Goal: Communication & Community: Answer question/provide support

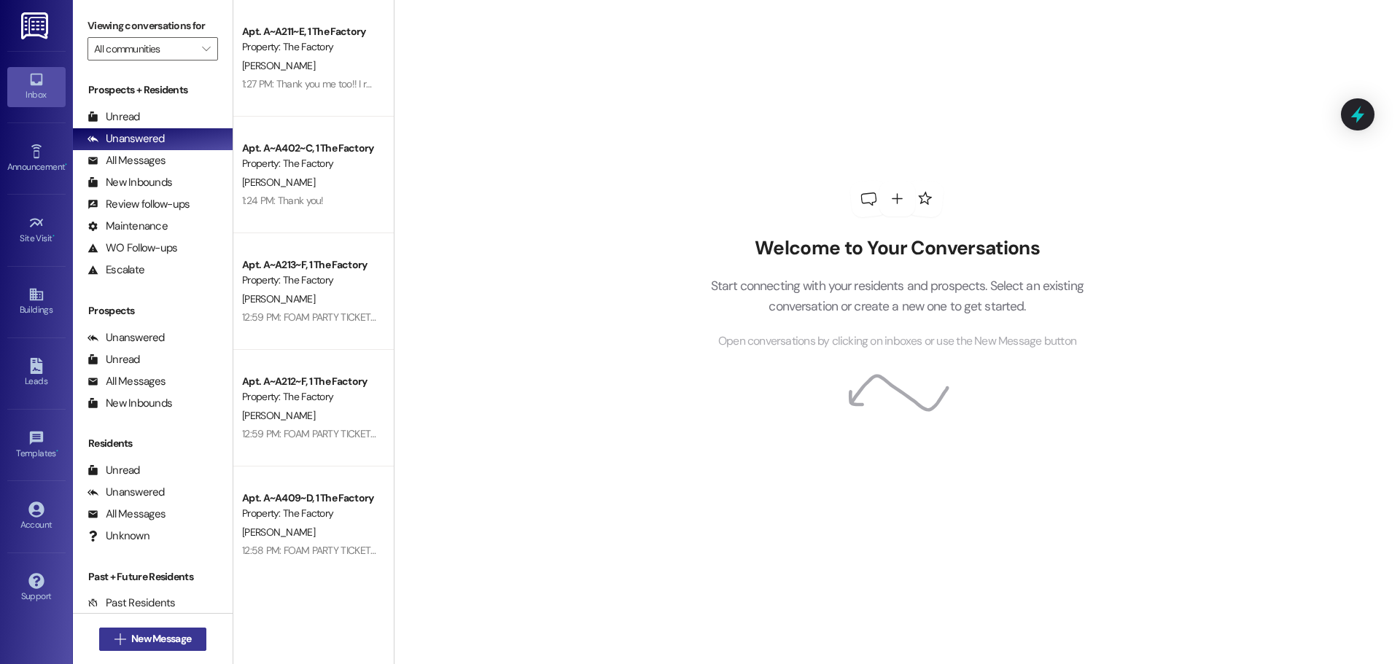
click at [167, 645] on span "New Message" at bounding box center [161, 638] width 60 height 15
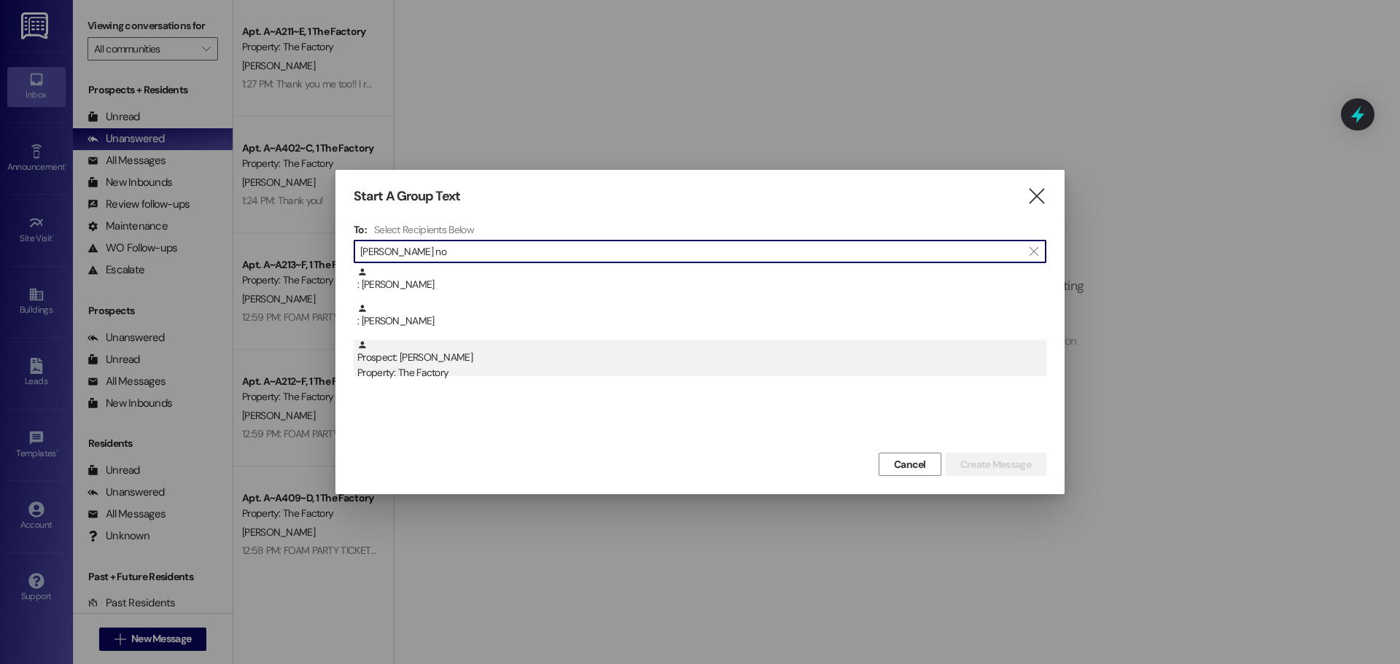
type input "[PERSON_NAME] no"
click at [587, 357] on div "Prospect: [PERSON_NAME] Property: The Factory" at bounding box center [701, 361] width 689 height 42
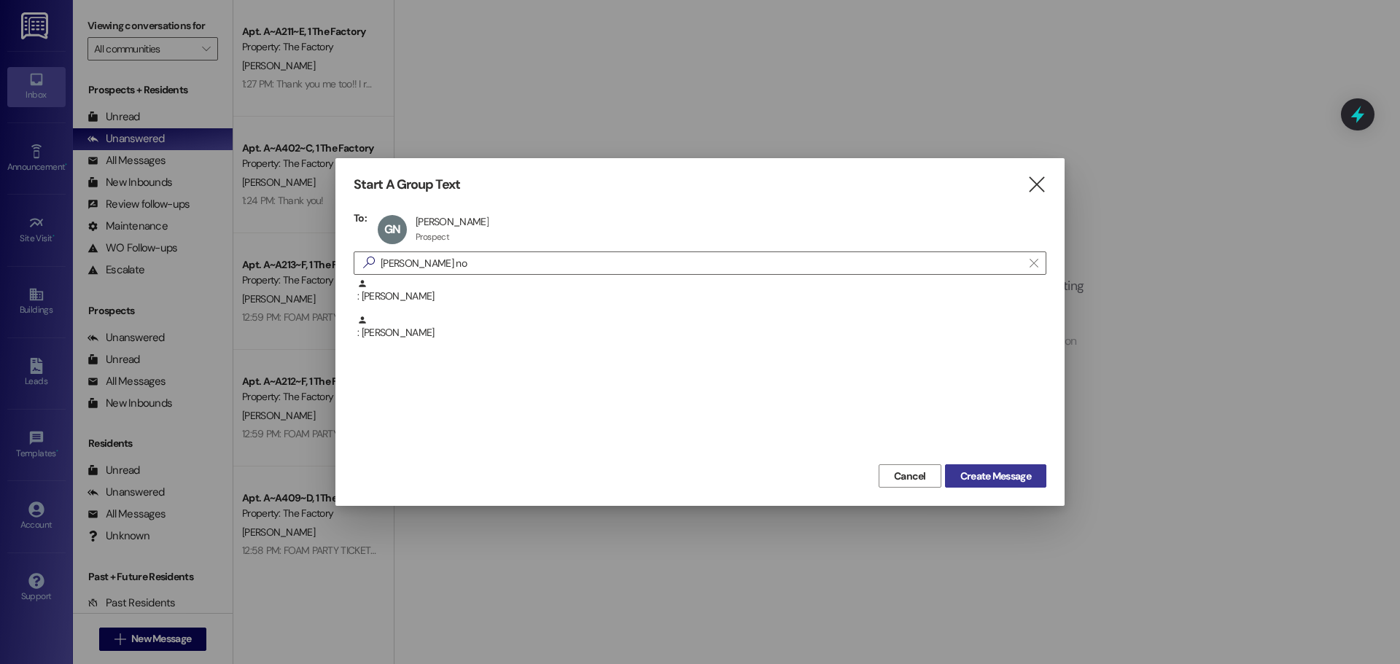
drag, startPoint x: 960, startPoint y: 475, endPoint x: 949, endPoint y: 483, distance: 14.6
click at [962, 474] on span "Create Message" at bounding box center [995, 476] width 71 height 15
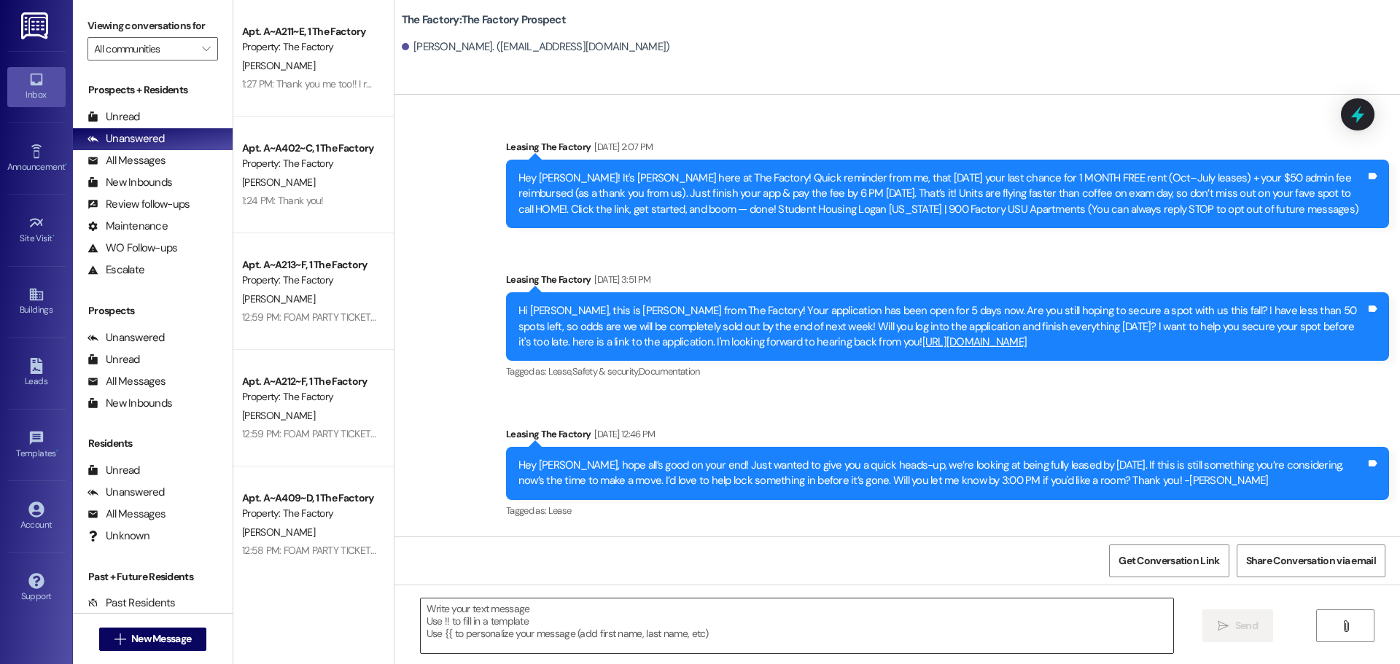
click at [529, 615] on textarea at bounding box center [797, 626] width 752 height 55
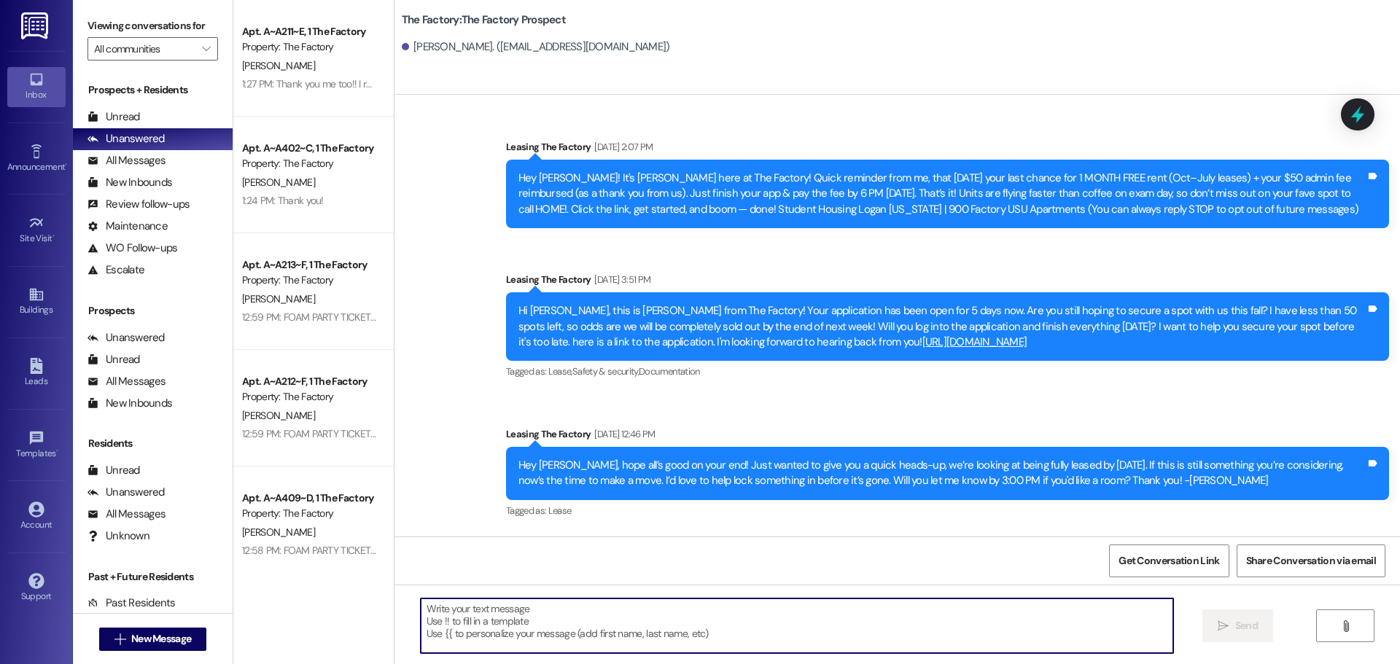
paste textarea "Happy [DATE], [PERSON_NAME]! [PERSON_NAME] from The Factory here just checking …"
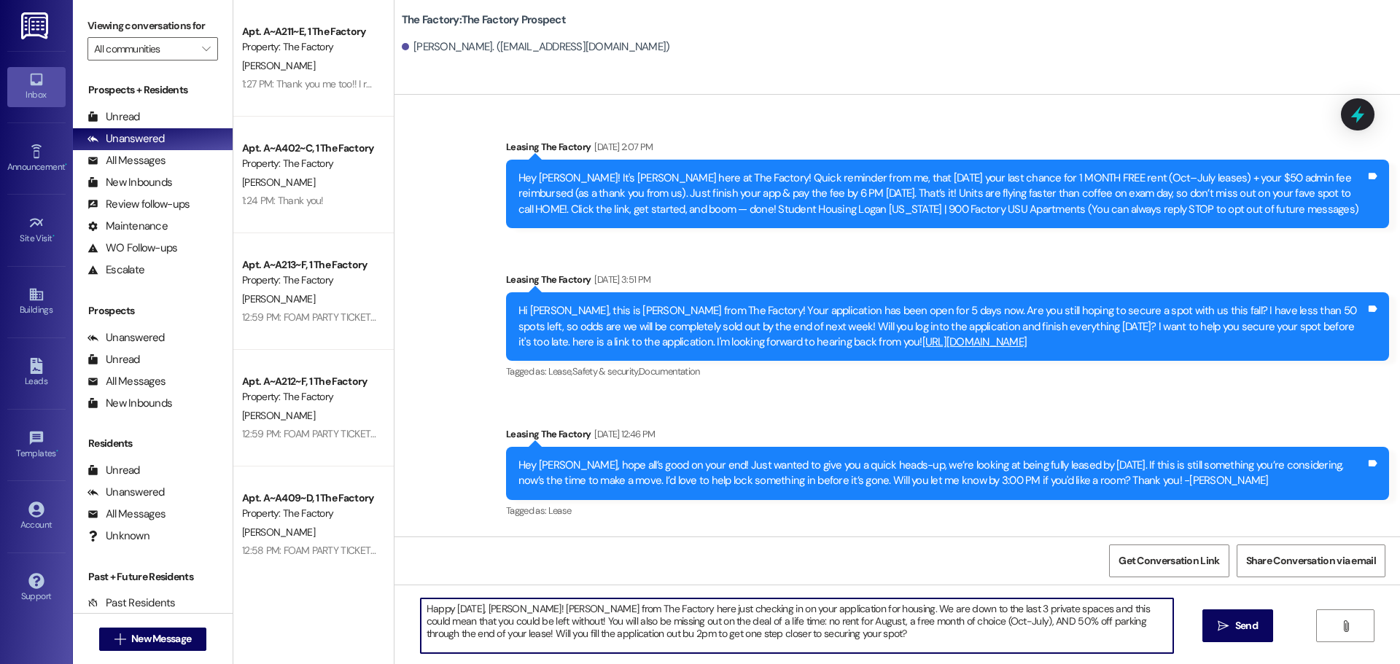
click at [486, 612] on textarea "Happy [DATE], [PERSON_NAME]! [PERSON_NAME] from The Factory here just checking …" at bounding box center [797, 626] width 752 height 55
click at [545, 630] on textarea "Happy [DATE], [PERSON_NAME]! [PERSON_NAME] from The Factory here just checking …" at bounding box center [797, 626] width 752 height 55
type textarea "Happy [DATE], [PERSON_NAME]! [PERSON_NAME] from The Factory here just checking …"
drag, startPoint x: 803, startPoint y: 637, endPoint x: 341, endPoint y: 575, distance: 466.5
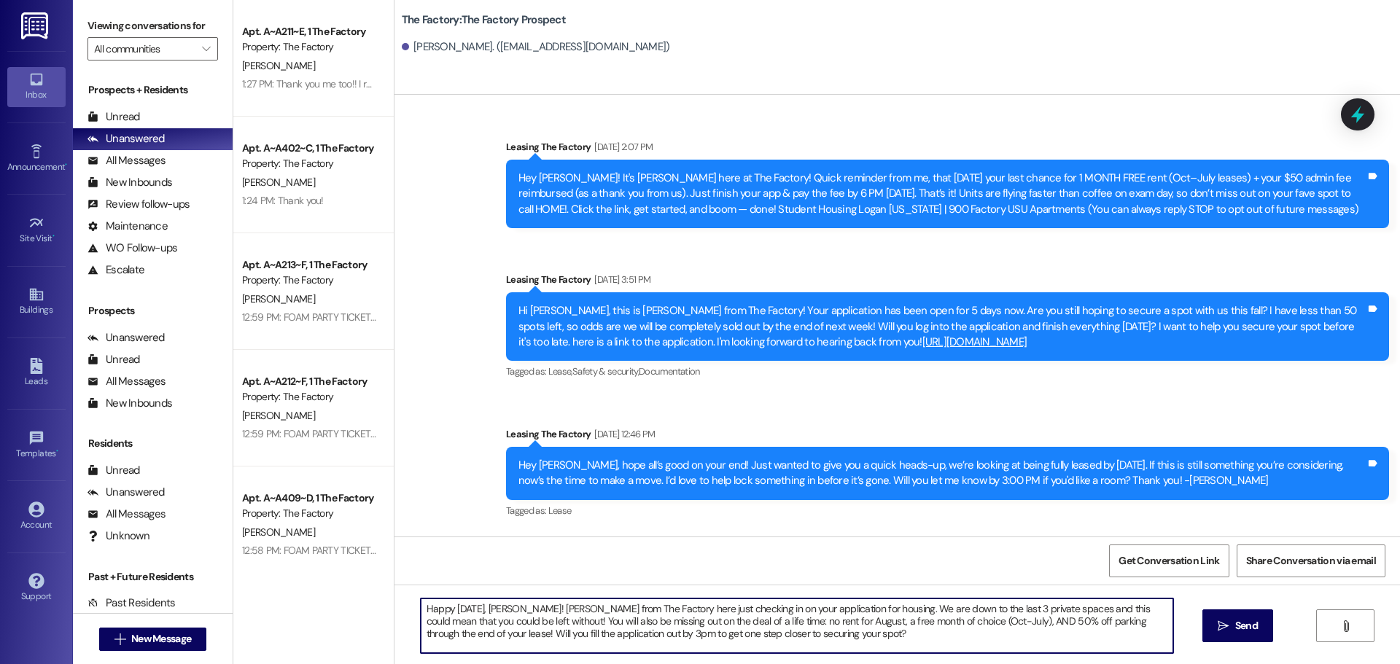
click at [341, 575] on div "Apt. A~A211~E, 1 The Factory Property: The Factory [PERSON_NAME] 1:27 PM: Thank…" at bounding box center [816, 332] width 1167 height 664
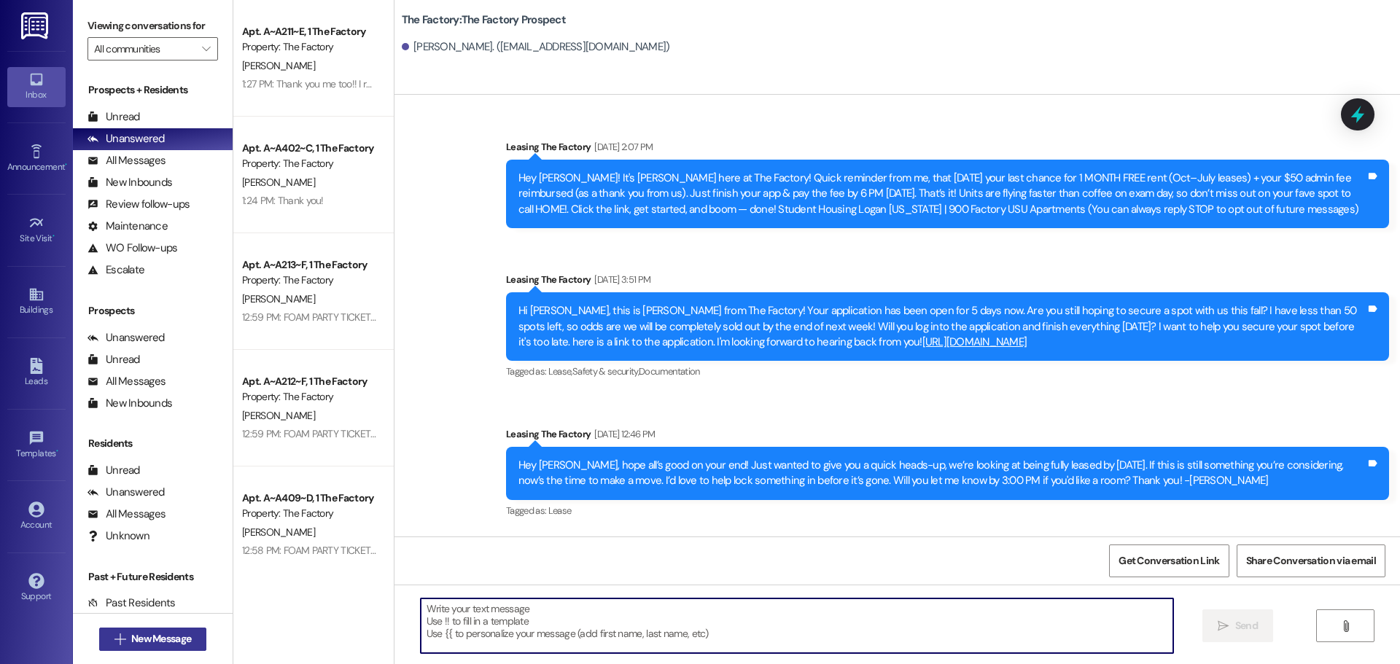
click at [181, 639] on span "New Message" at bounding box center [161, 638] width 60 height 15
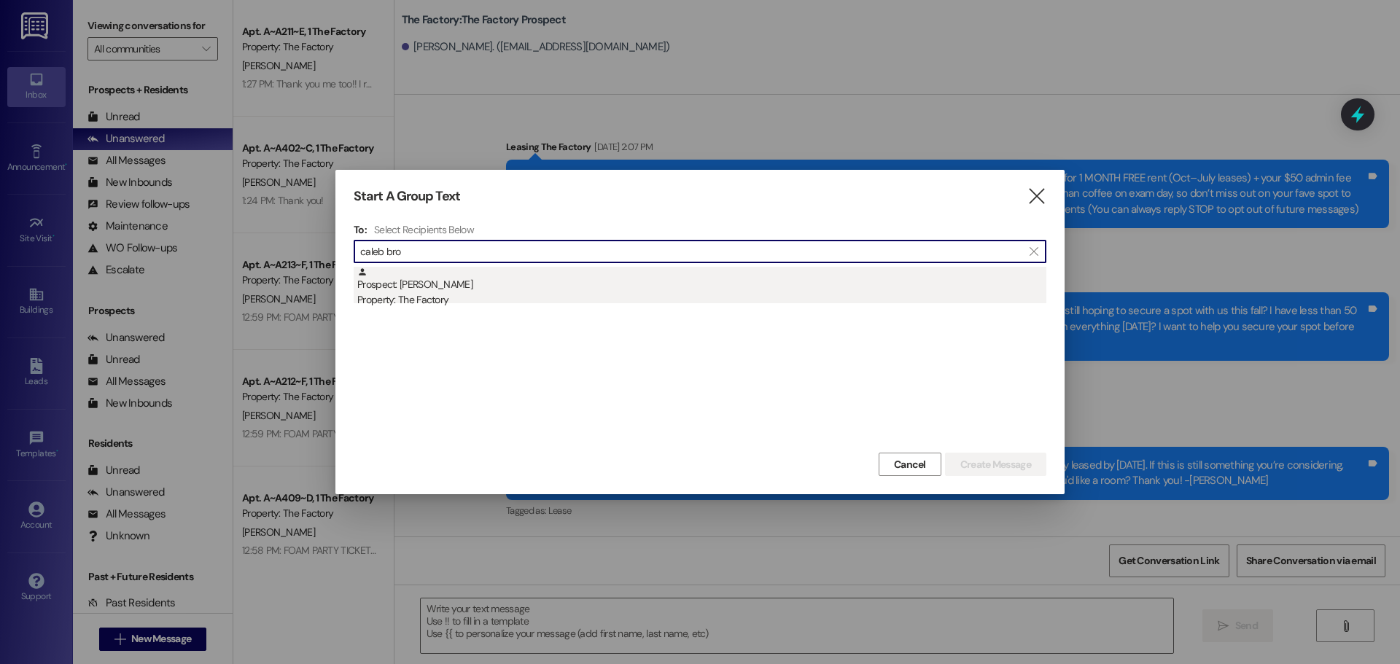
type input "caleb bro"
click at [489, 292] on div "Prospect: [PERSON_NAME] Property: The Factory" at bounding box center [701, 288] width 689 height 42
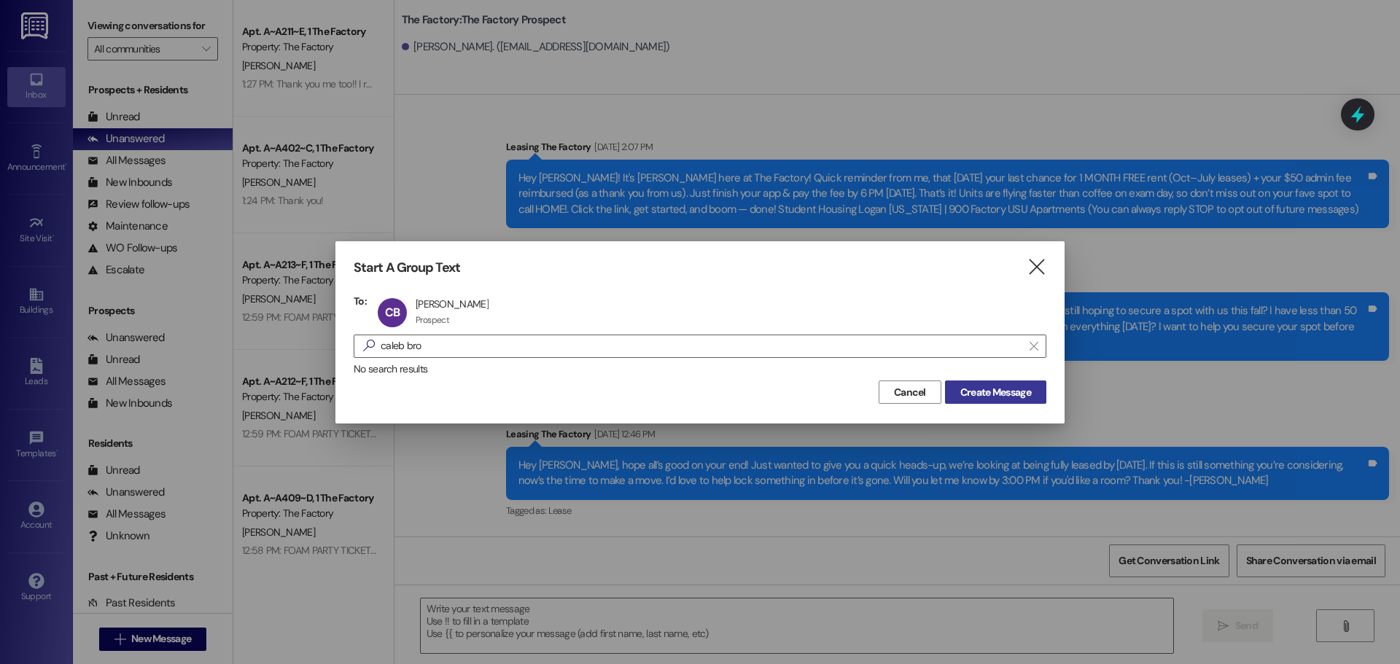
click at [1000, 398] on span "Create Message" at bounding box center [995, 392] width 71 height 15
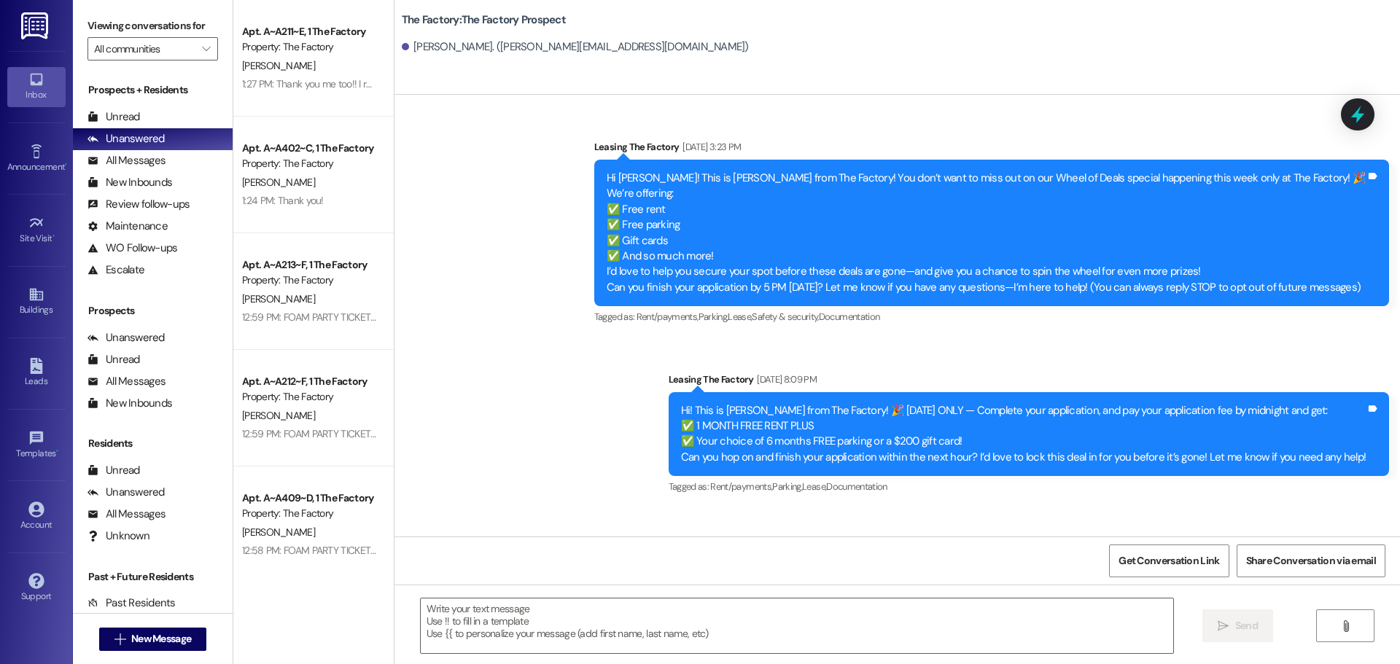
click at [538, 659] on div " Send " at bounding box center [896, 639] width 1005 height 109
click at [524, 628] on textarea at bounding box center [797, 626] width 752 height 55
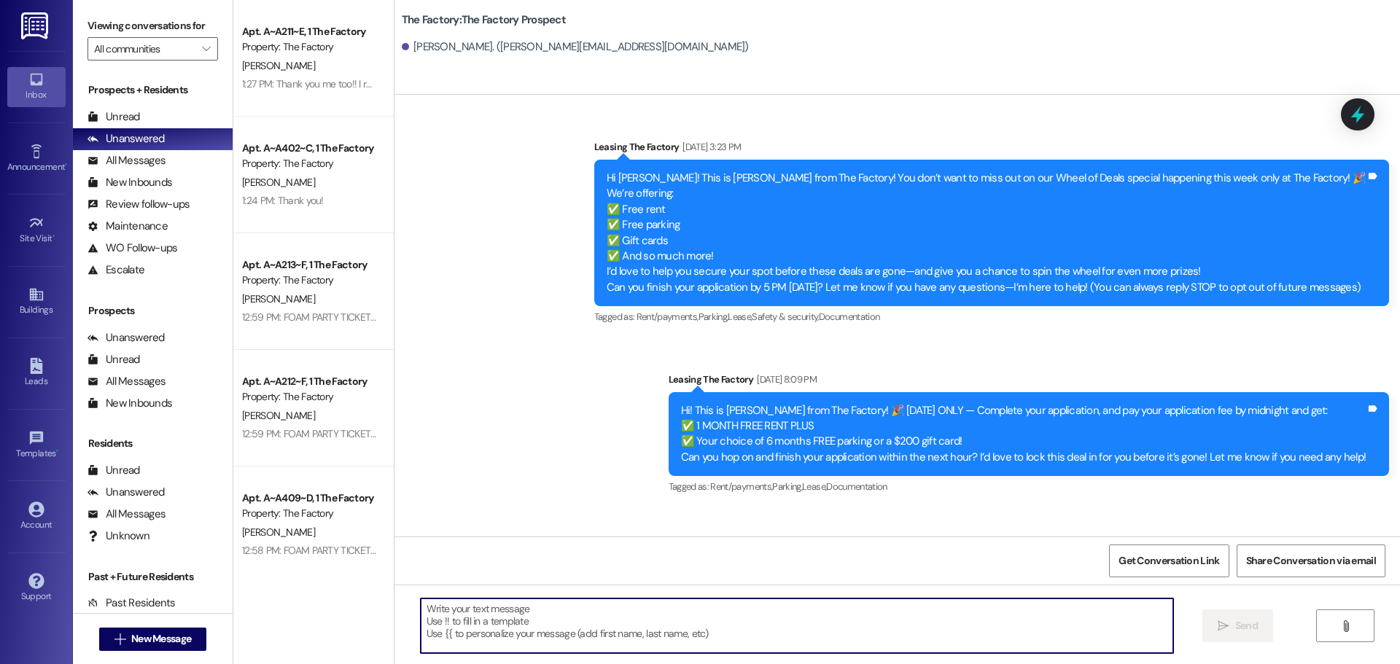
paste textarea "Happy [DATE], [PERSON_NAME]! [PERSON_NAME] from The Factory here just checking …"
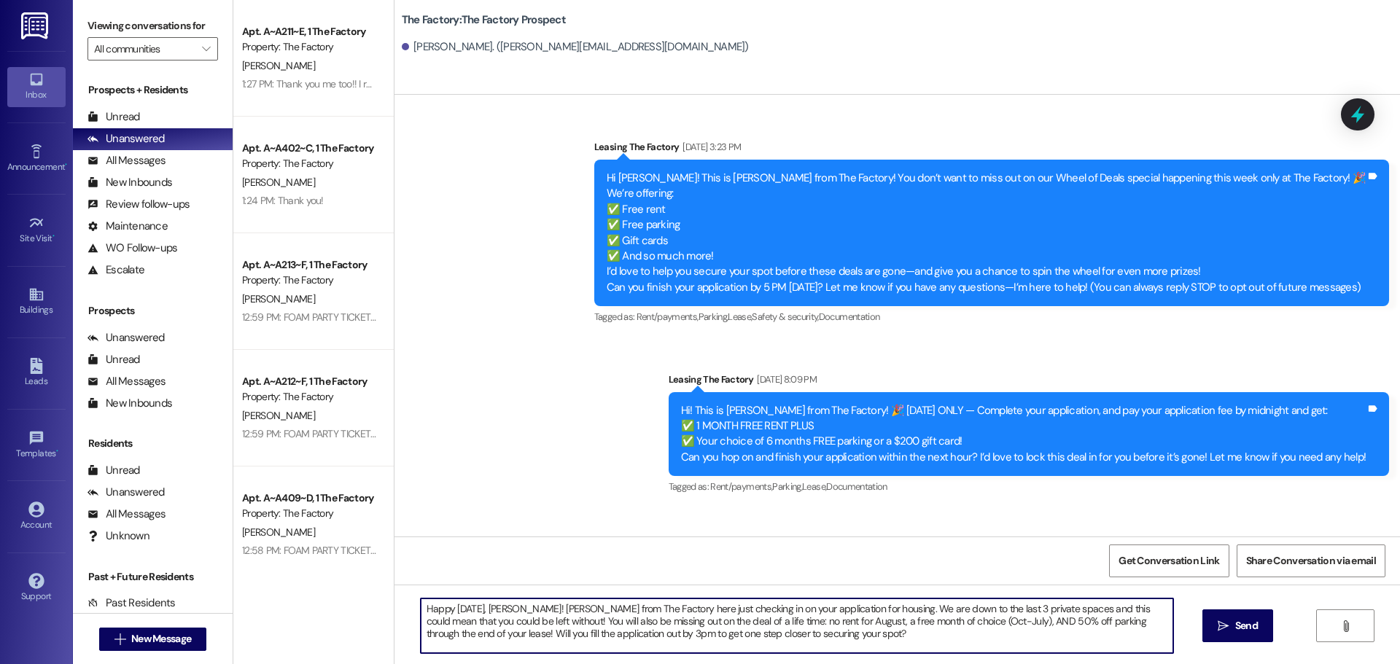
click at [499, 607] on textarea "Happy [DATE], [PERSON_NAME]! [PERSON_NAME] from The Factory here just checking …" at bounding box center [797, 626] width 752 height 55
type textarea "Happy [DATE], Caleb! [PERSON_NAME] from The Factory here just checking in on yo…"
click at [499, 607] on textarea "Happy [DATE], Caleb! [PERSON_NAME] from The Factory here just checking in on yo…" at bounding box center [797, 626] width 752 height 55
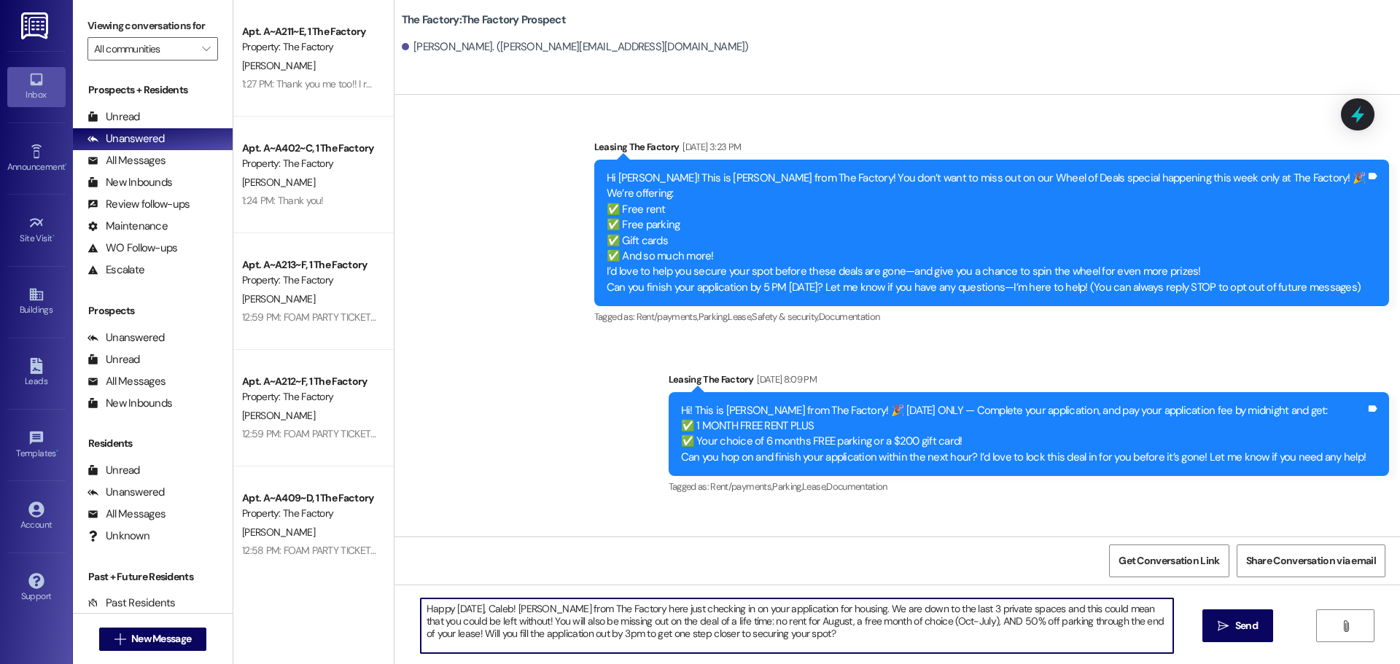
click at [499, 607] on textarea "Happy [DATE], Caleb! [PERSON_NAME] from The Factory here just checking in on yo…" at bounding box center [797, 626] width 752 height 55
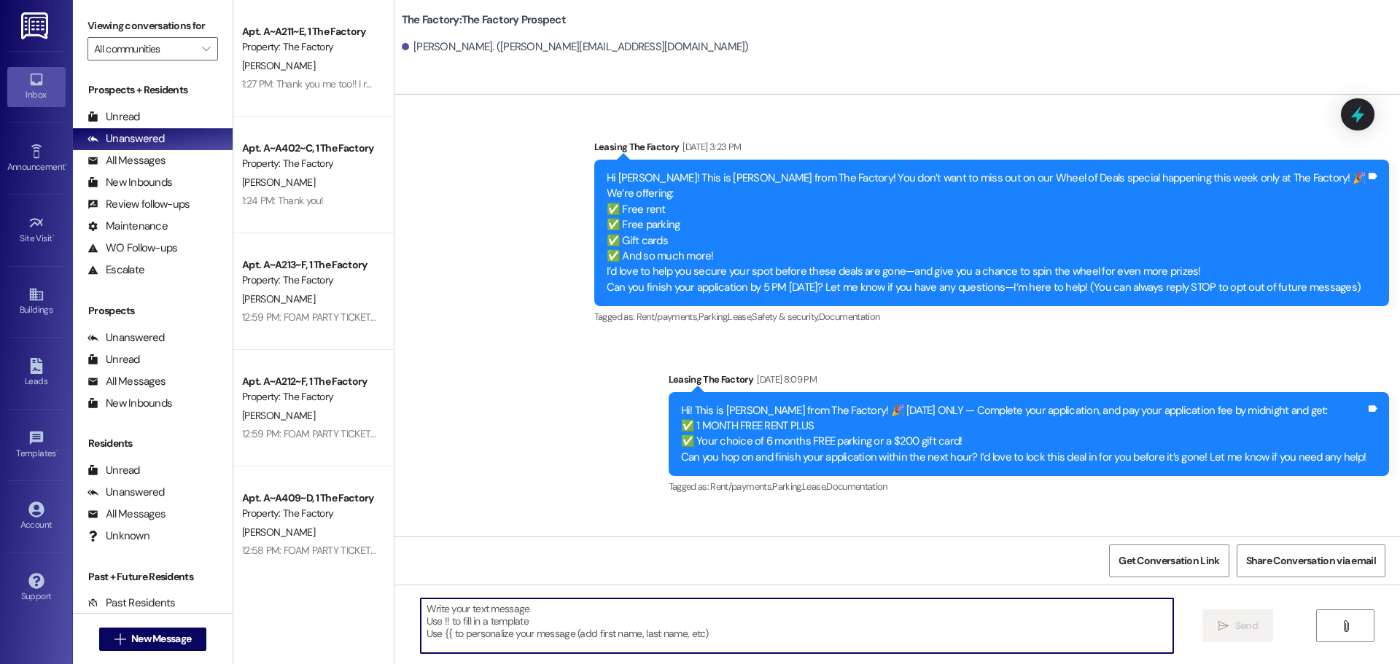
click at [152, 623] on div " New Message" at bounding box center [153, 639] width 108 height 36
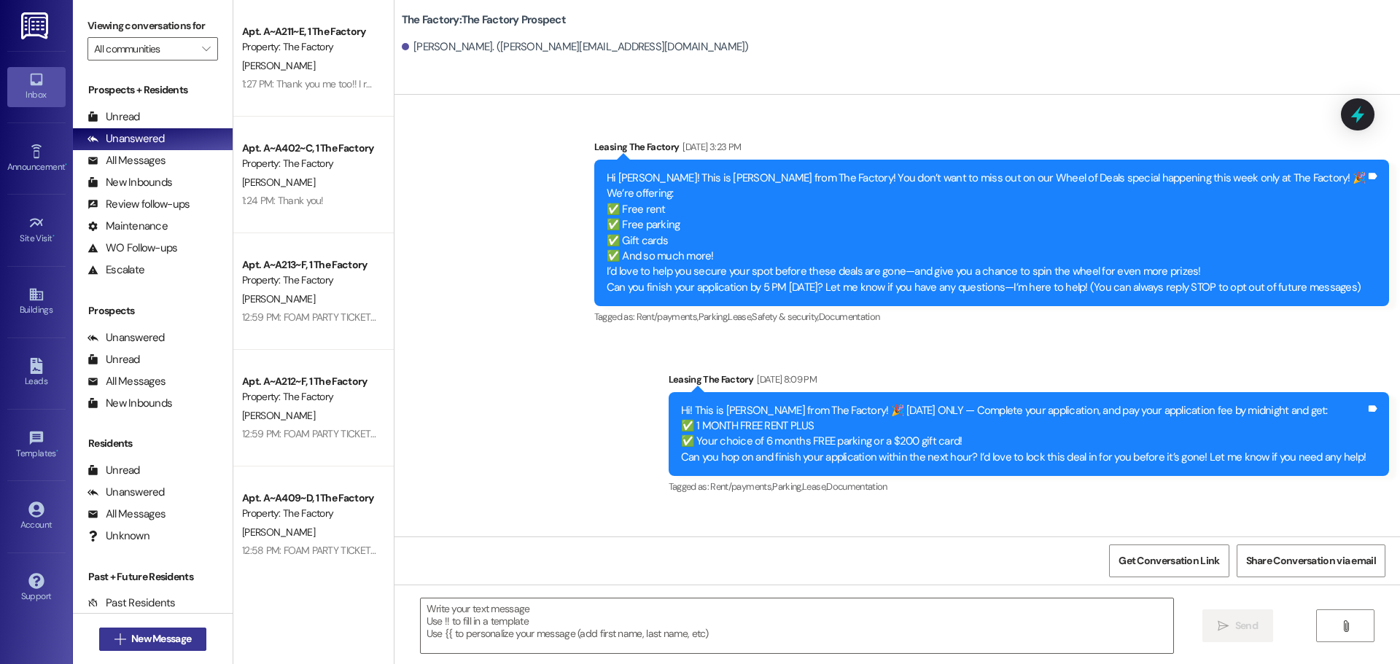
click at [147, 644] on span "New Message" at bounding box center [161, 638] width 60 height 15
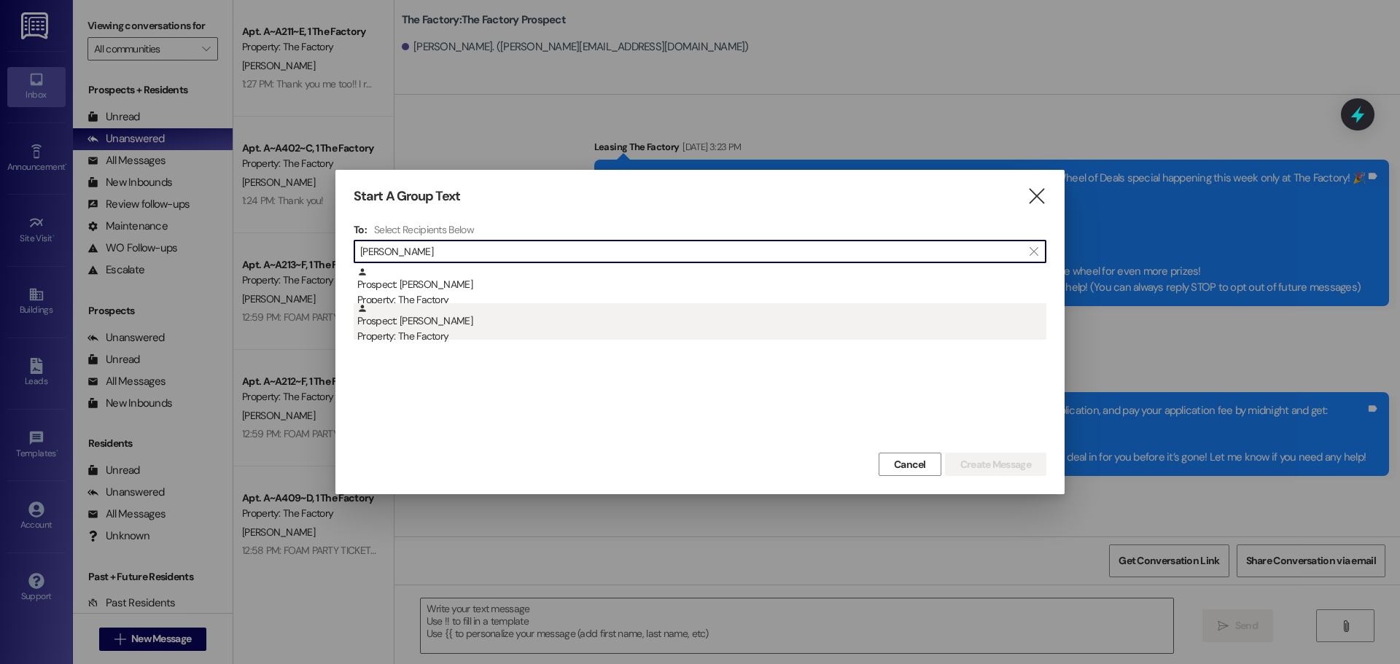
type input "[PERSON_NAME]"
click at [460, 327] on div "Prospect: [PERSON_NAME] Property: The Factory" at bounding box center [701, 324] width 689 height 42
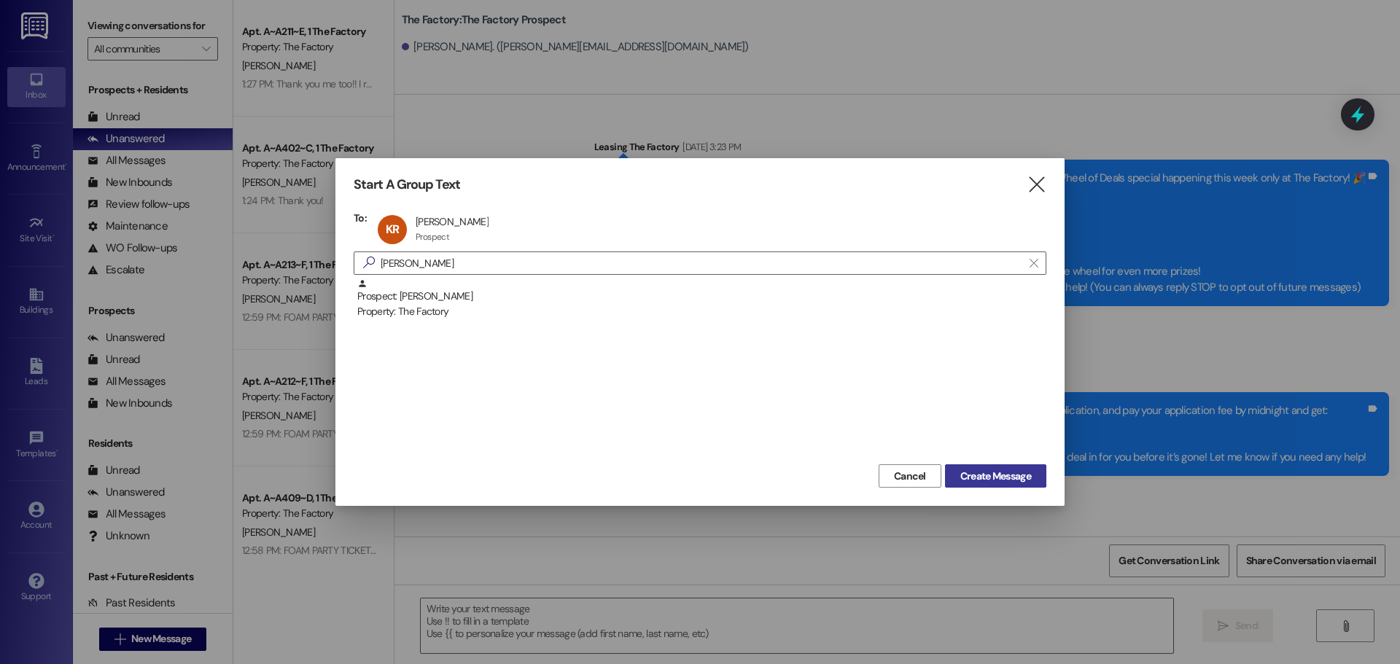
click at [945, 475] on button "Create Message" at bounding box center [995, 475] width 101 height 23
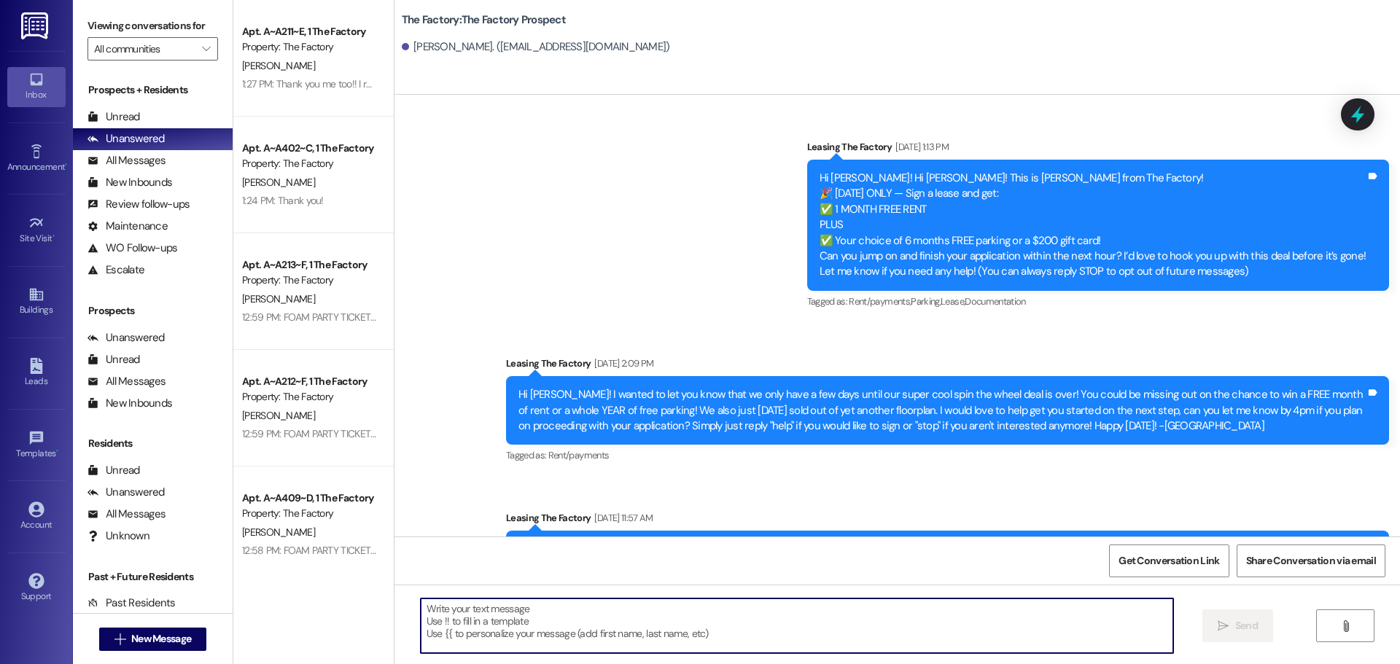
click at [494, 623] on textarea at bounding box center [797, 626] width 752 height 55
paste textarea "Happy [DATE], Caleb! [PERSON_NAME] from The Factory here just checking in on yo…"
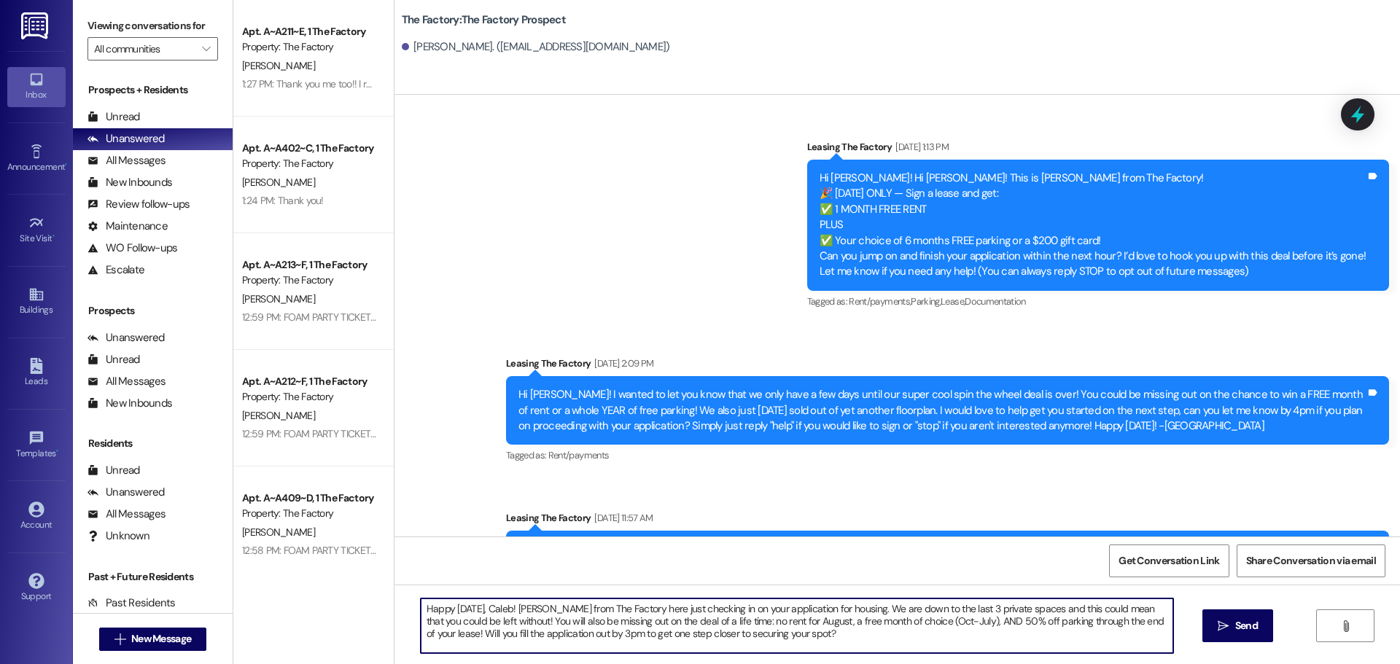
click at [494, 607] on textarea "Happy [DATE], Caleb! [PERSON_NAME] from The Factory here just checking in on yo…" at bounding box center [797, 626] width 752 height 55
click at [494, 608] on textarea "Happy [DATE], Caleb! [PERSON_NAME] from The Factory here just checking in on yo…" at bounding box center [797, 626] width 752 height 55
type textarea "Happy [DATE], [PERSON_NAME]! [PERSON_NAME] from The Factory here just checking …"
click at [482, 610] on textarea "Happy [DATE], [PERSON_NAME]! [PERSON_NAME] from The Factory here just checking …" at bounding box center [797, 626] width 752 height 55
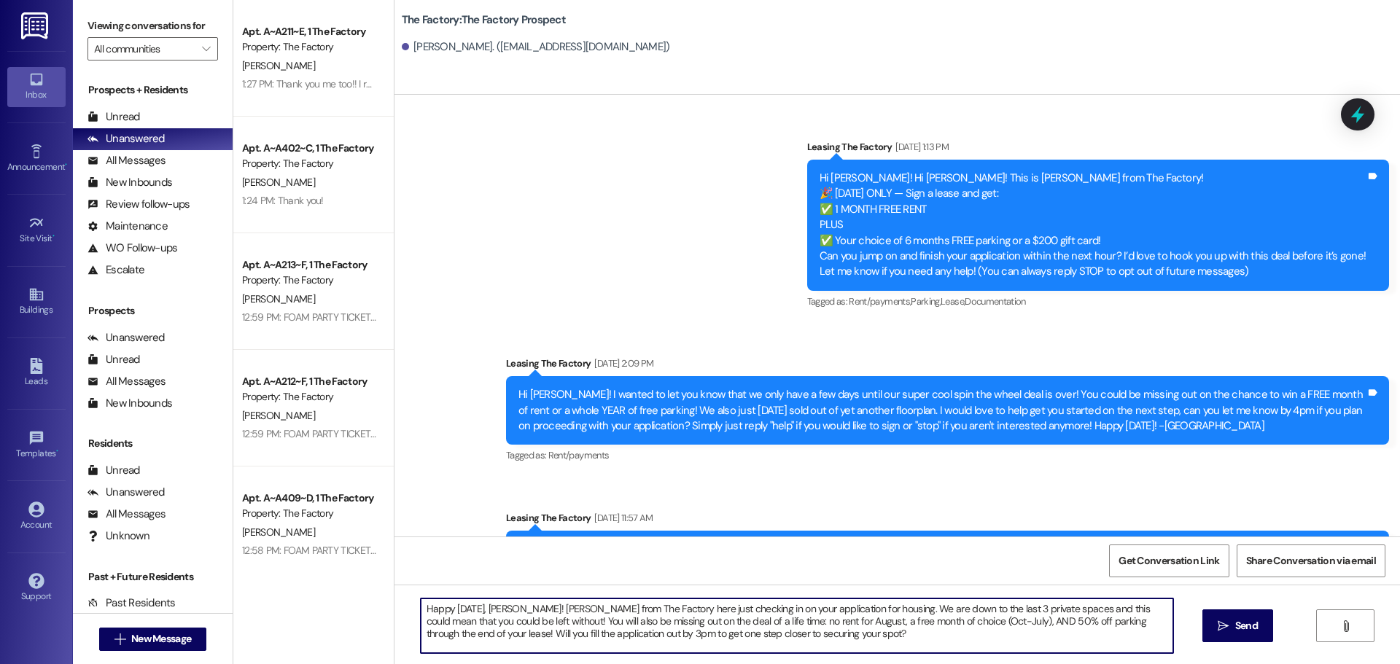
click at [482, 610] on textarea "Happy [DATE], [PERSON_NAME]! [PERSON_NAME] from The Factory here just checking …" at bounding box center [797, 626] width 752 height 55
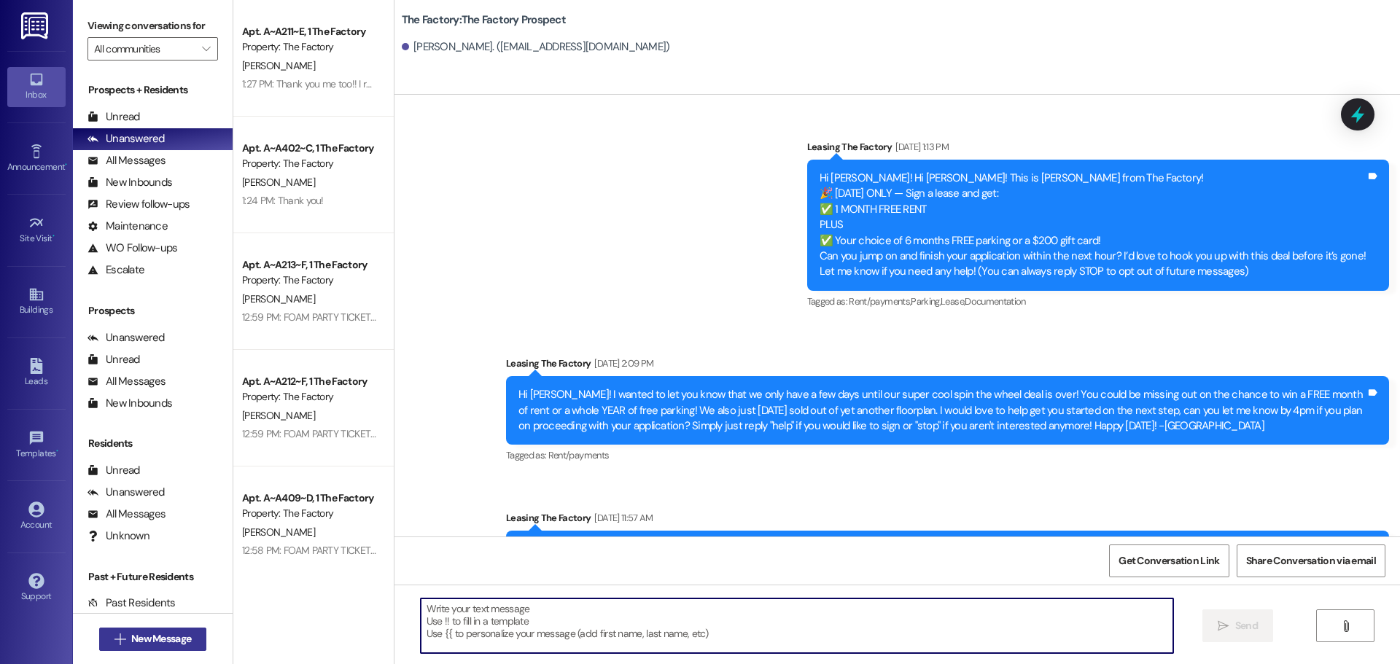
click at [170, 634] on span "New Message" at bounding box center [161, 638] width 60 height 15
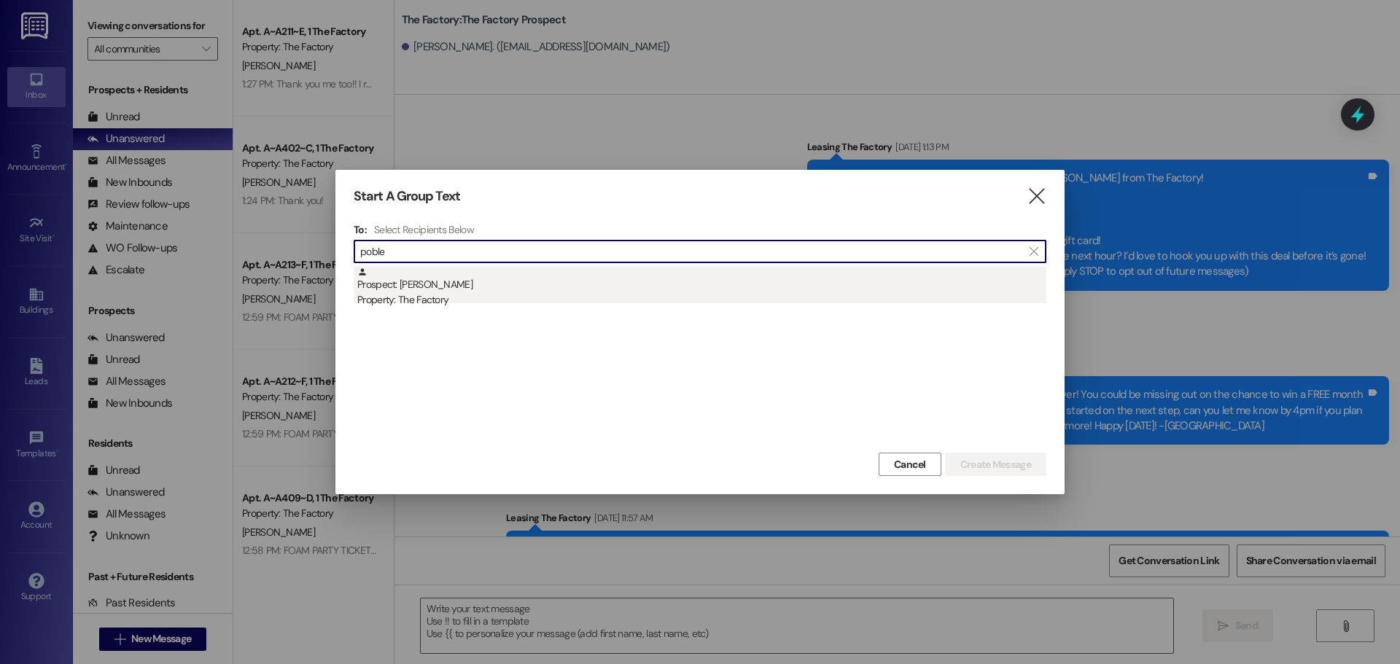
type input "poble"
click at [483, 279] on div "Prospect: [PERSON_NAME] Property: The Factory" at bounding box center [701, 288] width 689 height 42
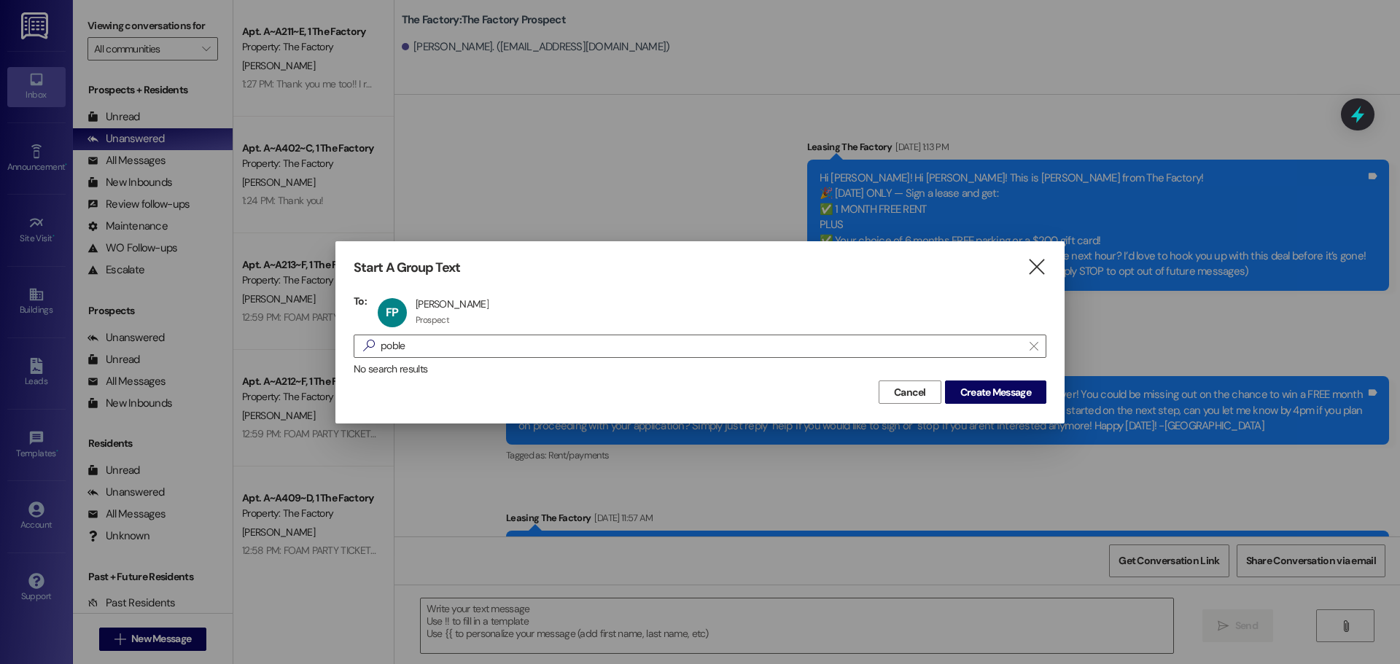
click at [989, 405] on div "Start A Group Text  To: FP [PERSON_NAME] [PERSON_NAME] Prospect Prospect click…" at bounding box center [699, 332] width 729 height 182
click at [985, 389] on span "Create Message" at bounding box center [995, 392] width 71 height 15
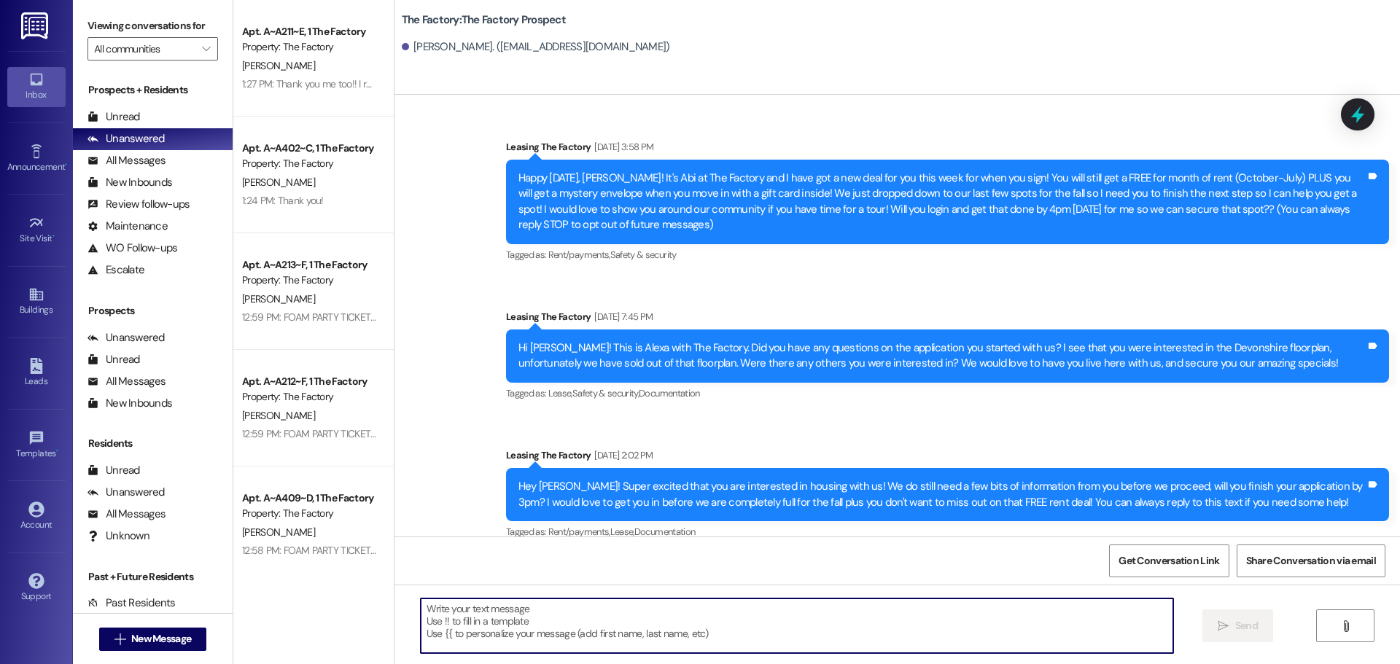
click at [563, 620] on textarea at bounding box center [797, 626] width 752 height 55
paste textarea "Happy [DATE], [PERSON_NAME]! [PERSON_NAME] from The Factory here just checking …"
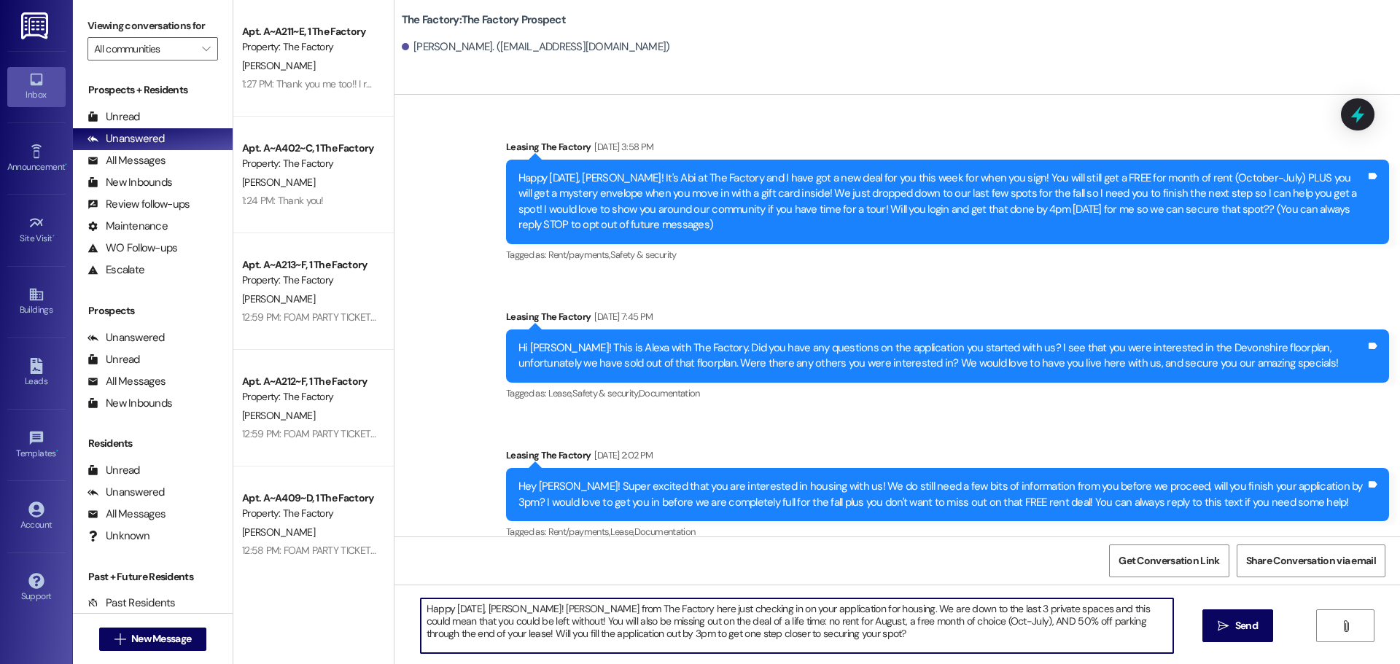
click at [488, 606] on textarea "Happy [DATE], [PERSON_NAME]! [PERSON_NAME] from The Factory here just checking …" at bounding box center [797, 626] width 752 height 55
type textarea "Happy [DATE], [PERSON_NAME]! [PERSON_NAME] from The Factory here just checking …"
click at [475, 620] on textarea "Happy [DATE], [PERSON_NAME]! [PERSON_NAME] from The Factory here just checking …" at bounding box center [797, 626] width 752 height 55
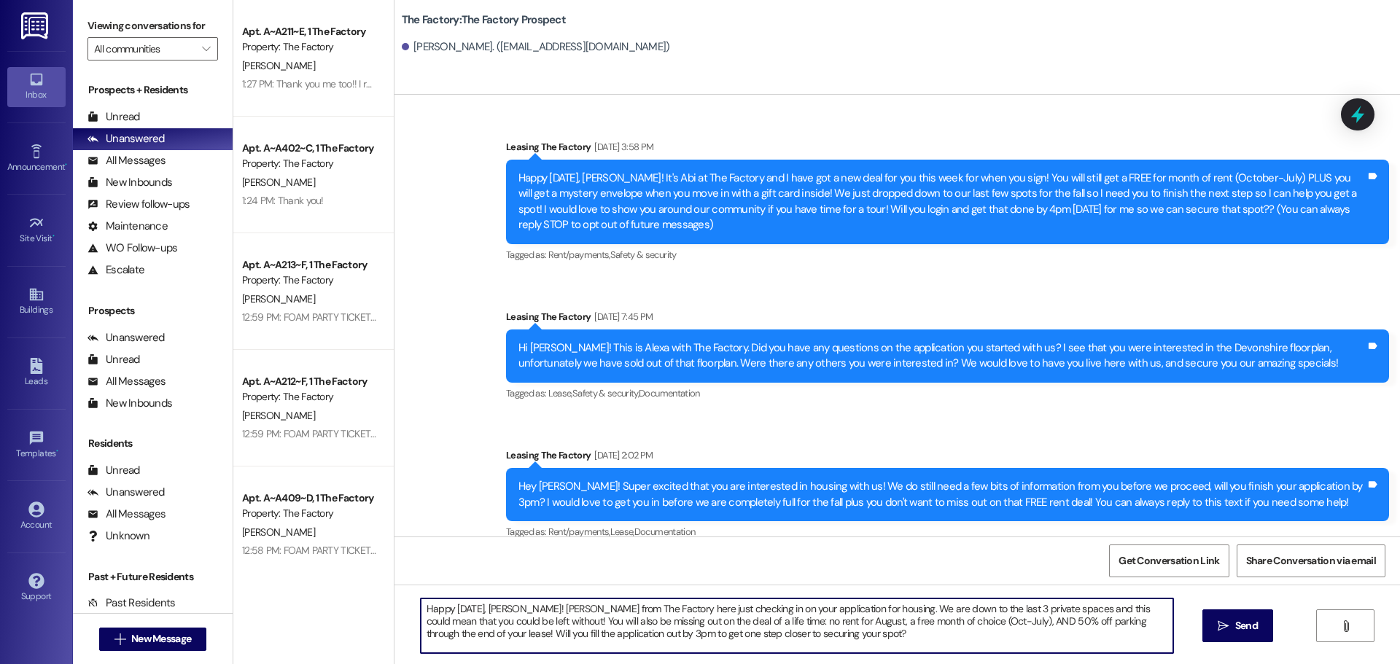
click at [475, 620] on textarea "Happy [DATE], [PERSON_NAME]! [PERSON_NAME] from The Factory here just checking …" at bounding box center [797, 626] width 752 height 55
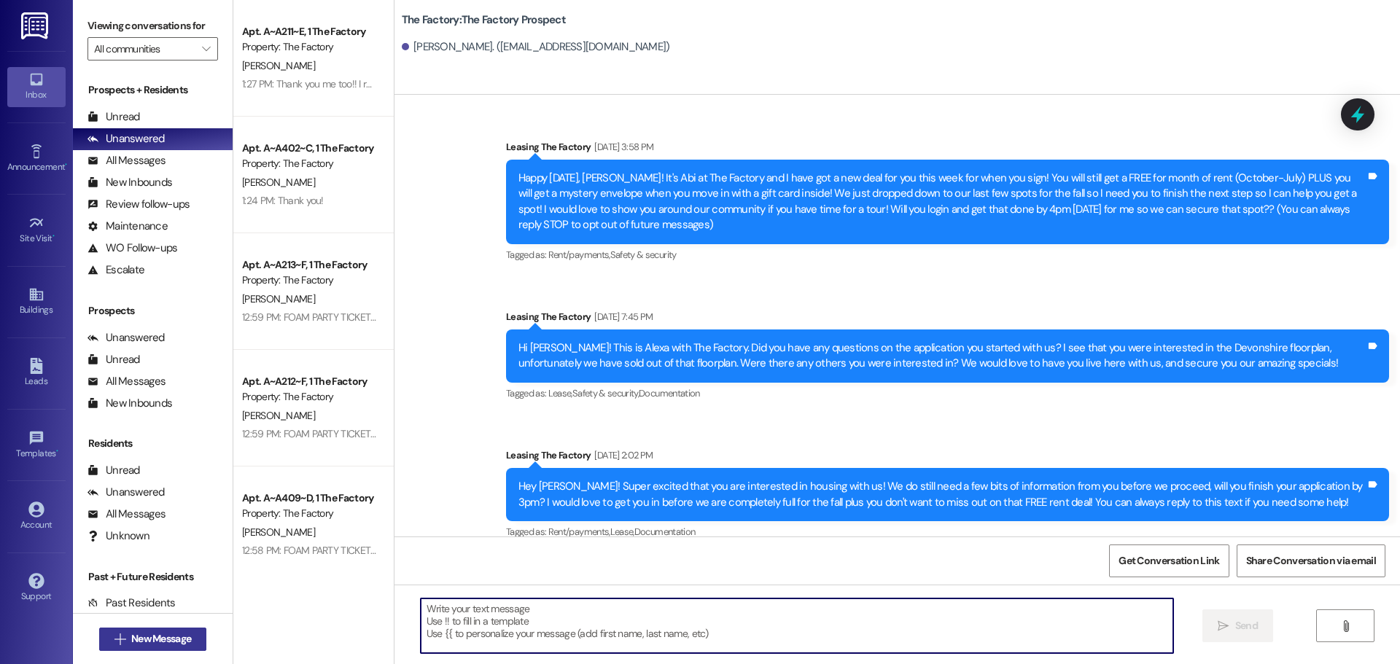
click at [117, 648] on button " New Message" at bounding box center [153, 639] width 108 height 23
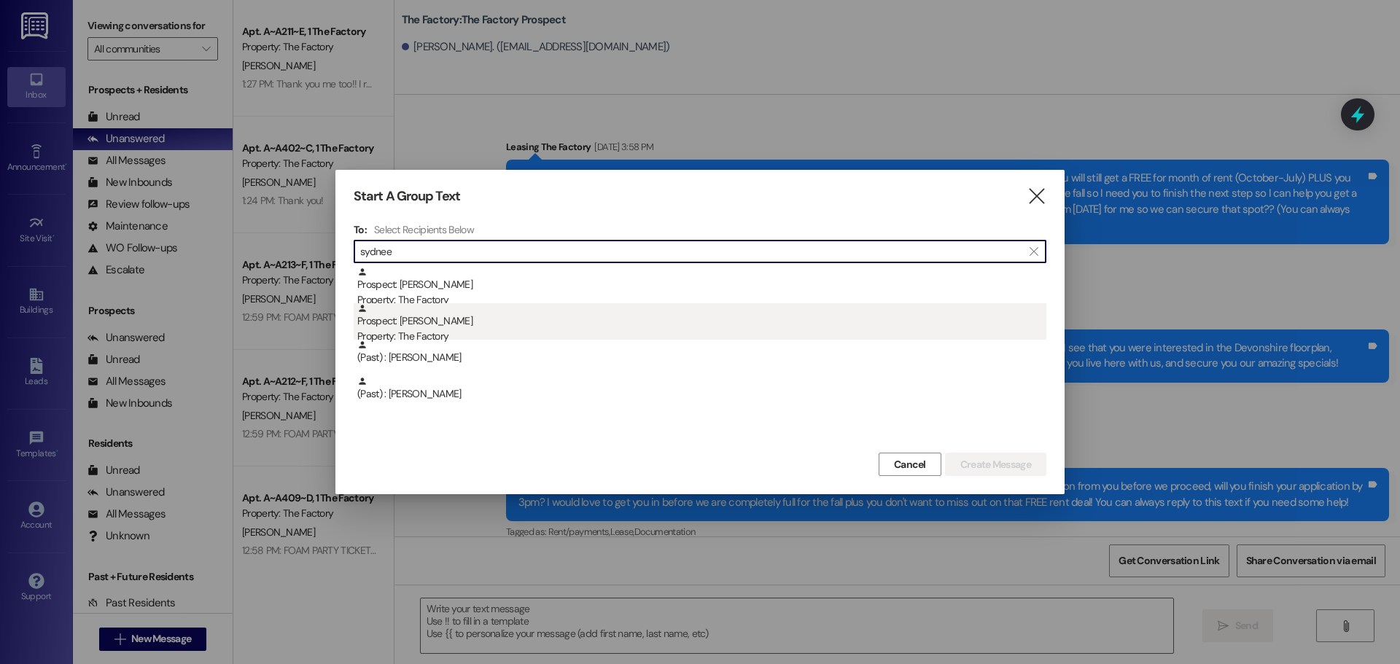
type input "sydnee"
click at [510, 328] on div "Prospect: [PERSON_NAME] Property: The Factory" at bounding box center [701, 324] width 689 height 42
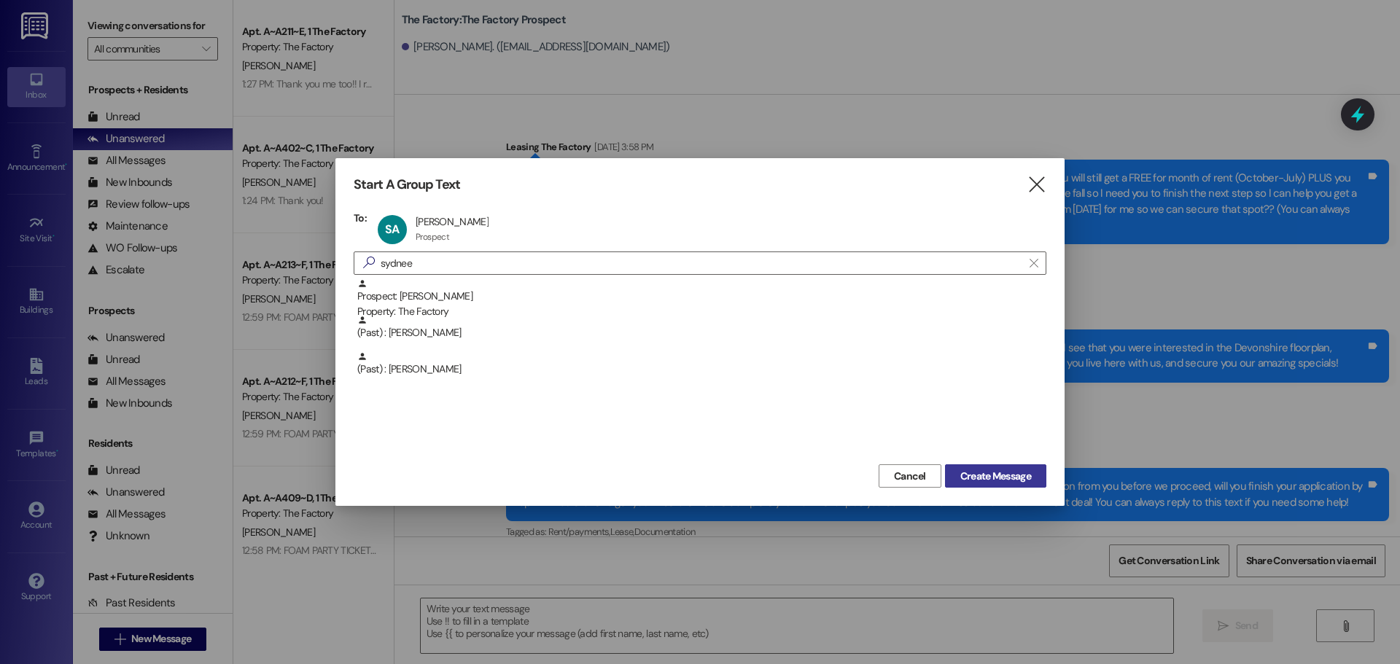
click at [1006, 474] on span "Create Message" at bounding box center [995, 476] width 71 height 15
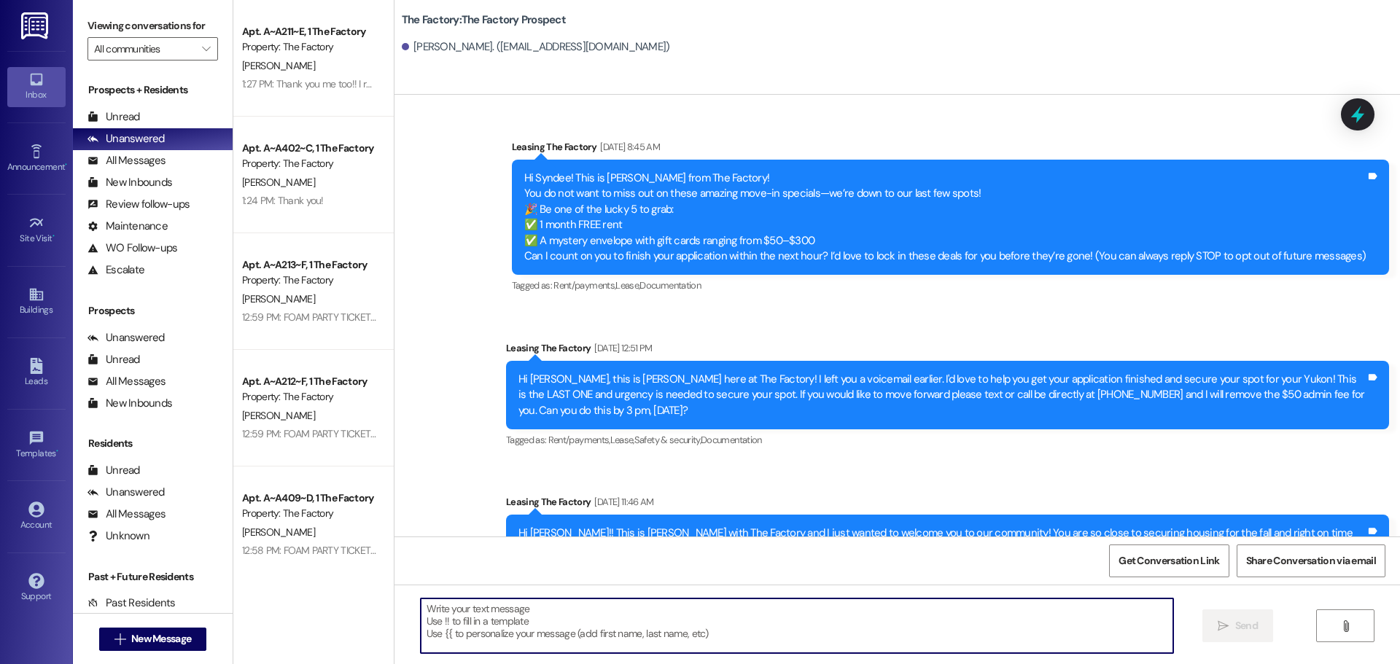
click at [579, 624] on textarea at bounding box center [797, 626] width 752 height 55
paste textarea "Happy [DATE], [PERSON_NAME]! [PERSON_NAME] from The Factory here just checking …"
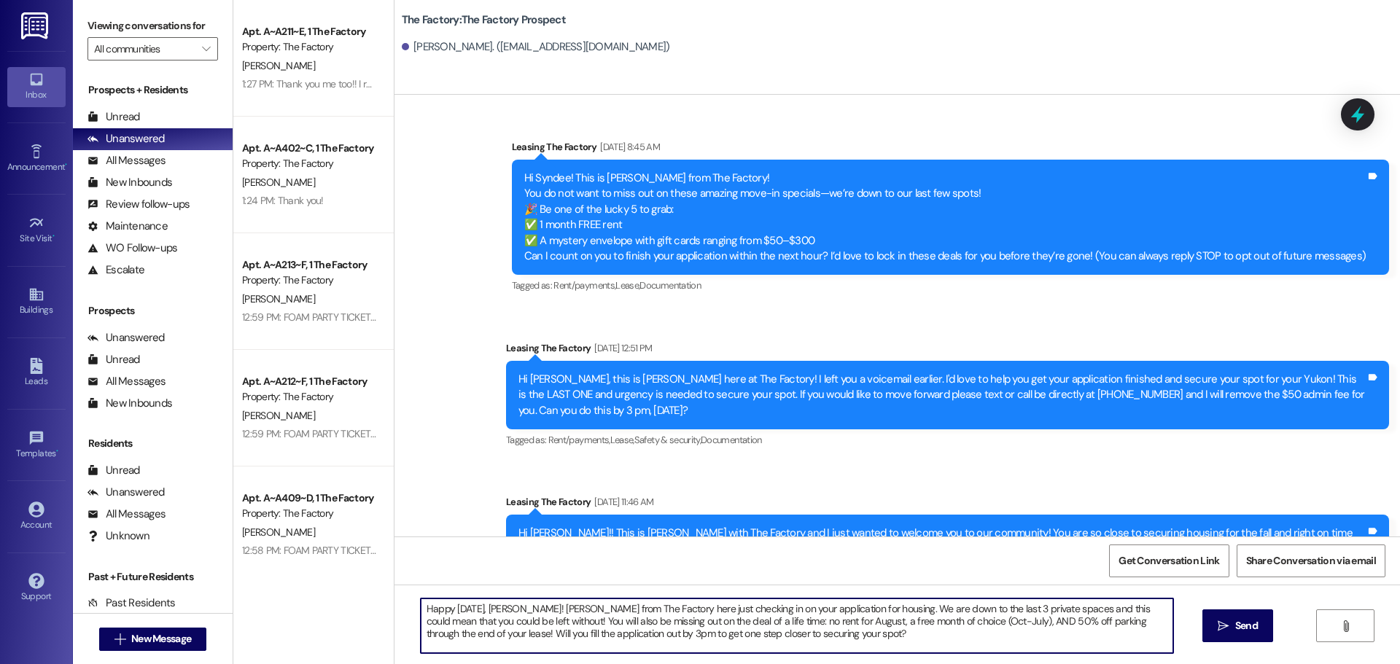
click at [499, 606] on textarea "Happy [DATE], [PERSON_NAME]! [PERSON_NAME] from The Factory here just checking …" at bounding box center [797, 626] width 752 height 55
type textarea "Happy [DATE], [PERSON_NAME]! [PERSON_NAME] from The Factory here just checking …"
click at [499, 606] on textarea "Happy [DATE], [PERSON_NAME]! [PERSON_NAME] from The Factory here just checking …" at bounding box center [797, 626] width 752 height 55
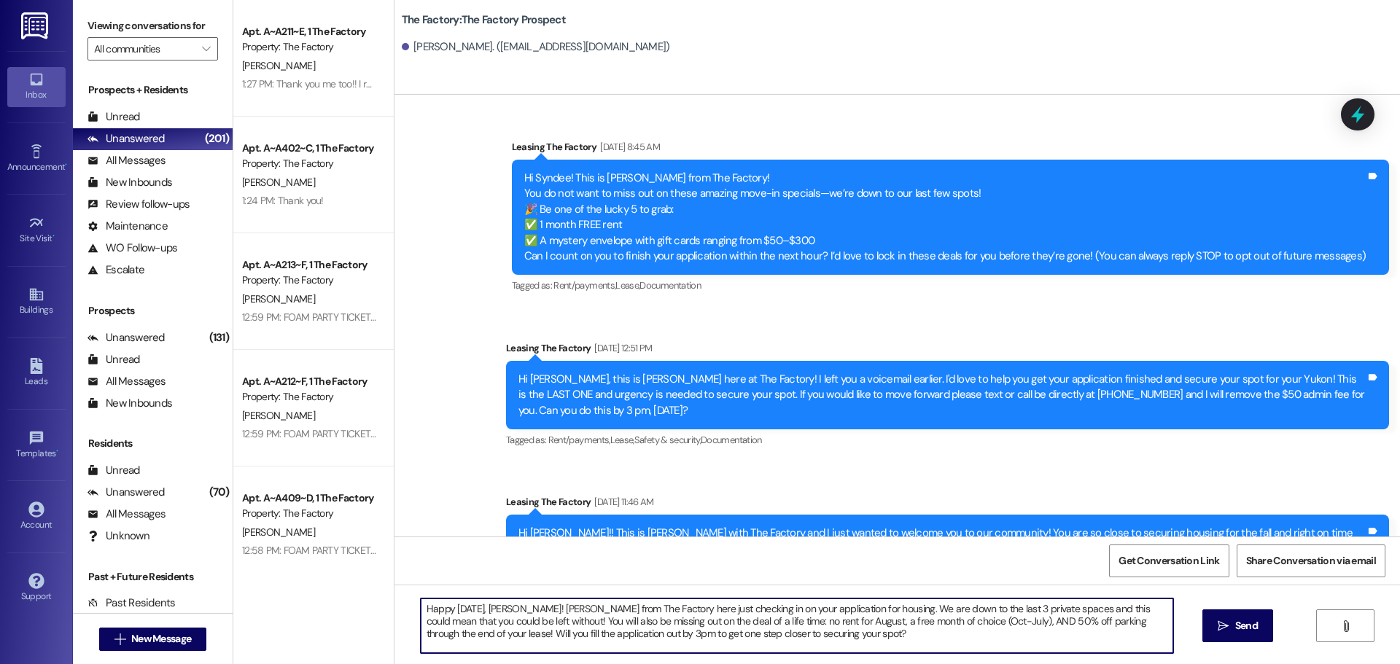
click at [499, 606] on textarea "Happy [DATE], [PERSON_NAME]! [PERSON_NAME] from The Factory here just checking …" at bounding box center [797, 626] width 752 height 55
